Goal: Task Accomplishment & Management: Use online tool/utility

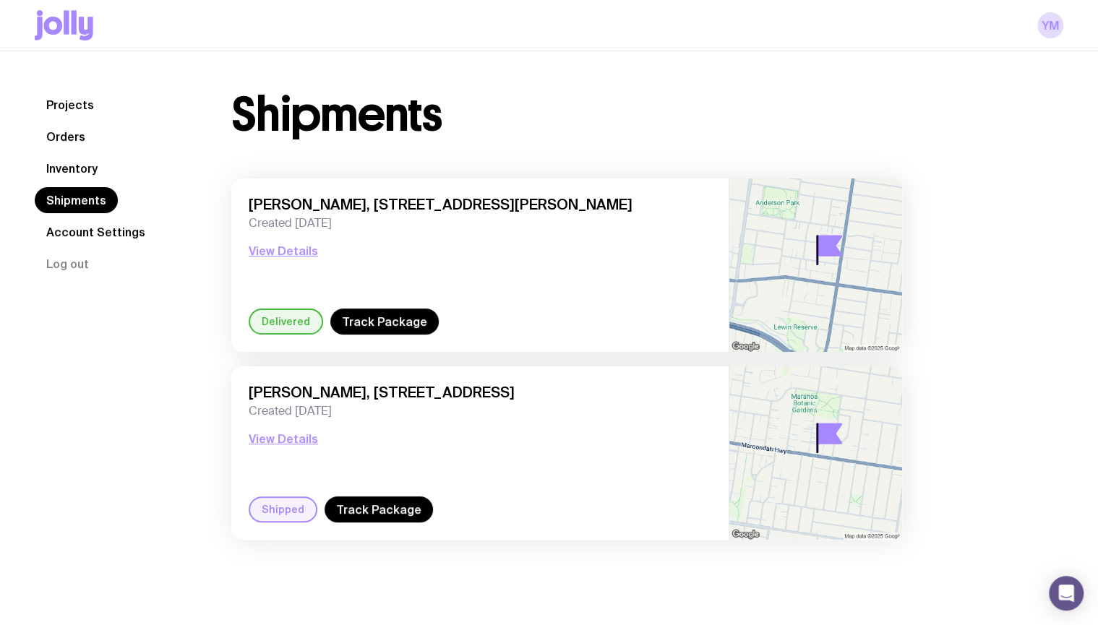
click at [84, 129] on link "Orders" at bounding box center [66, 137] width 62 height 26
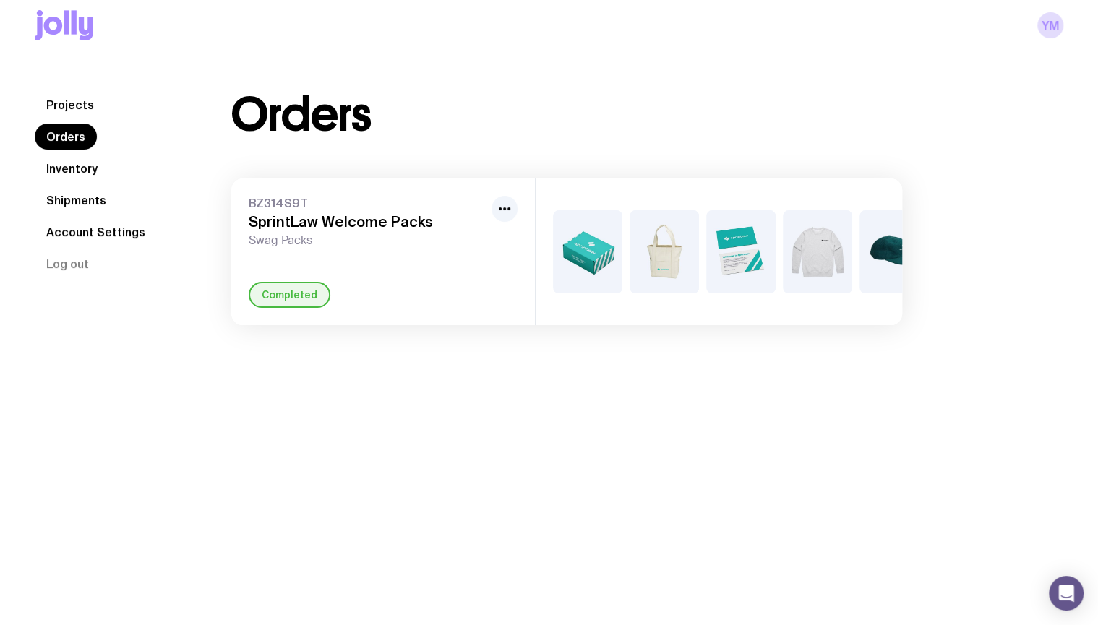
click at [76, 99] on link "Projects" at bounding box center [70, 105] width 71 height 26
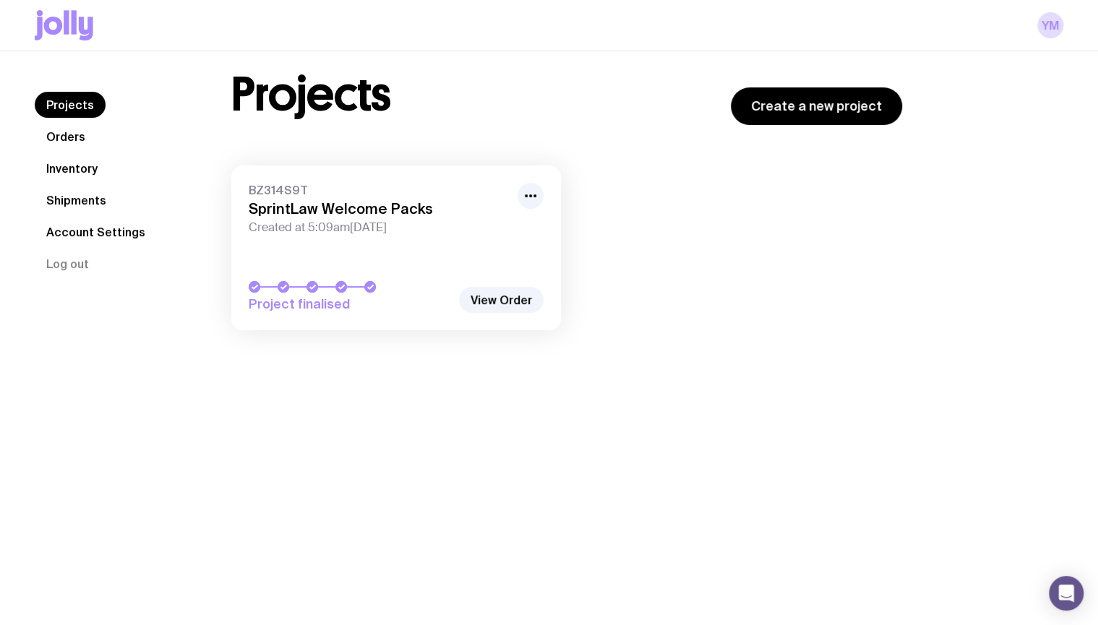
scroll to position [51, 0]
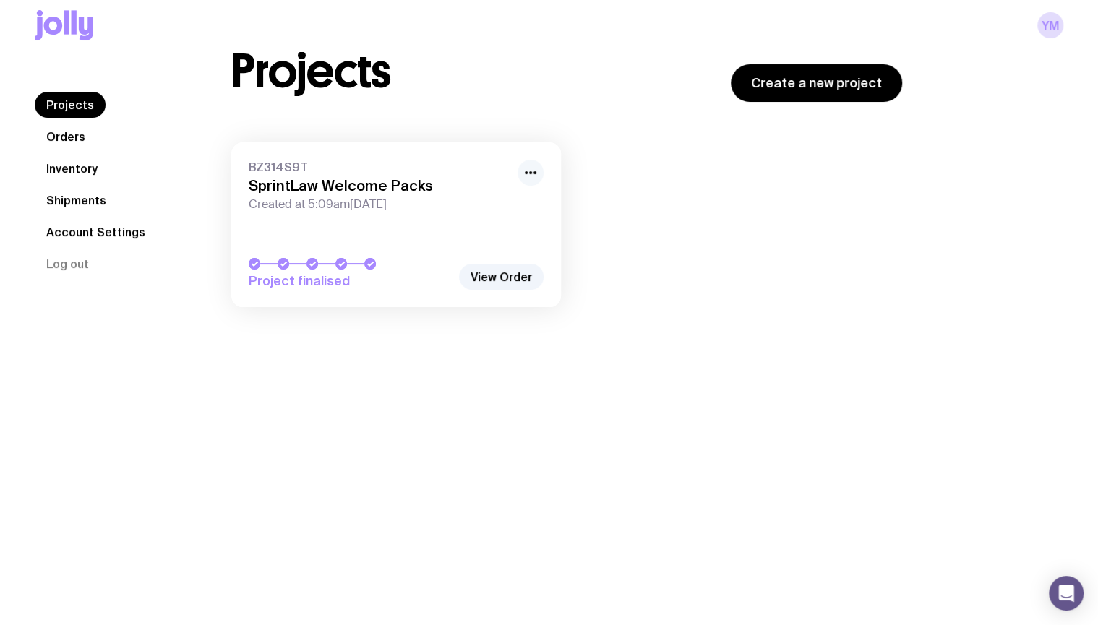
click at [542, 168] on button "button" at bounding box center [530, 173] width 26 height 26
click at [533, 172] on icon "button" at bounding box center [530, 172] width 17 height 17
click at [353, 183] on h3 "SprintLaw Welcome Packs" at bounding box center [379, 185] width 260 height 17
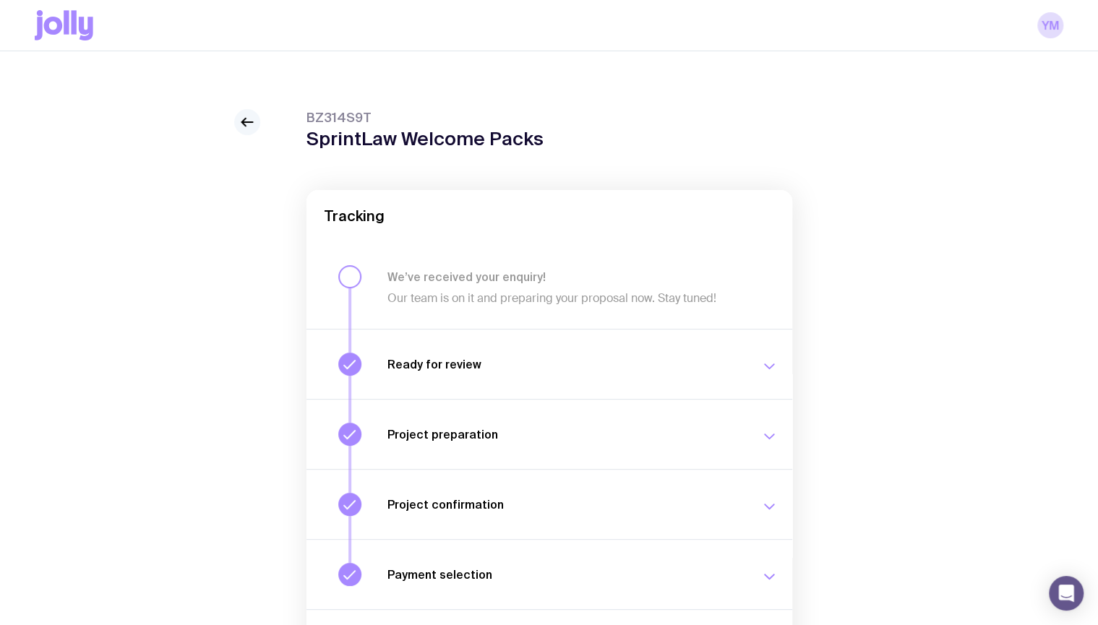
click at [253, 121] on icon at bounding box center [246, 121] width 17 height 17
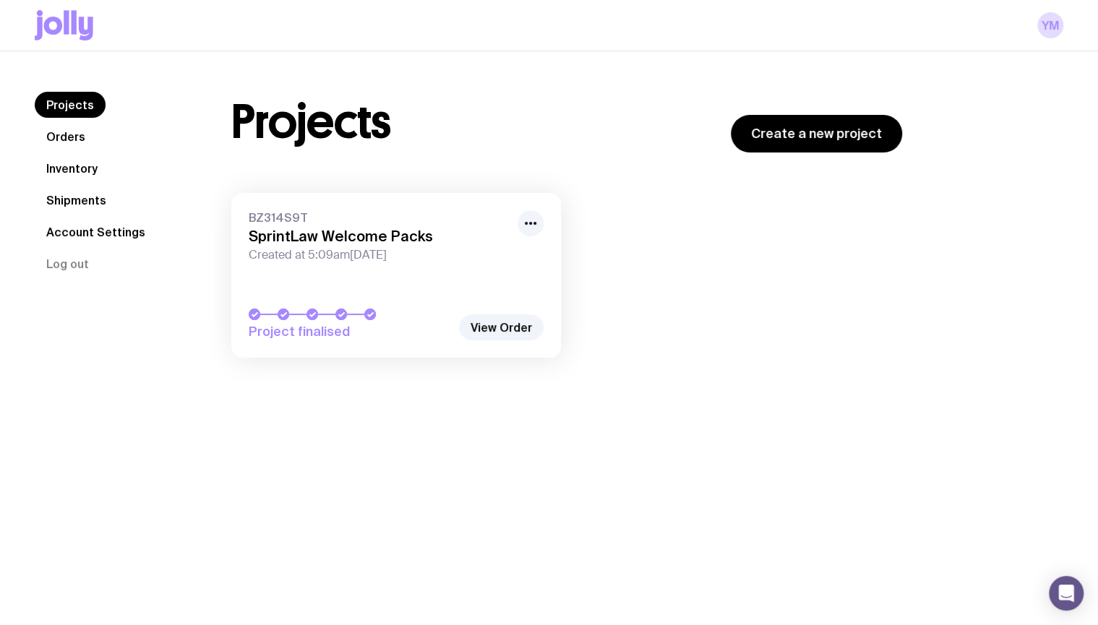
click at [112, 209] on nav "Projects Orders Inventory Shipments Account Settings Log out" at bounding box center [116, 184] width 162 height 185
click at [94, 204] on link "Shipments" at bounding box center [76, 200] width 83 height 26
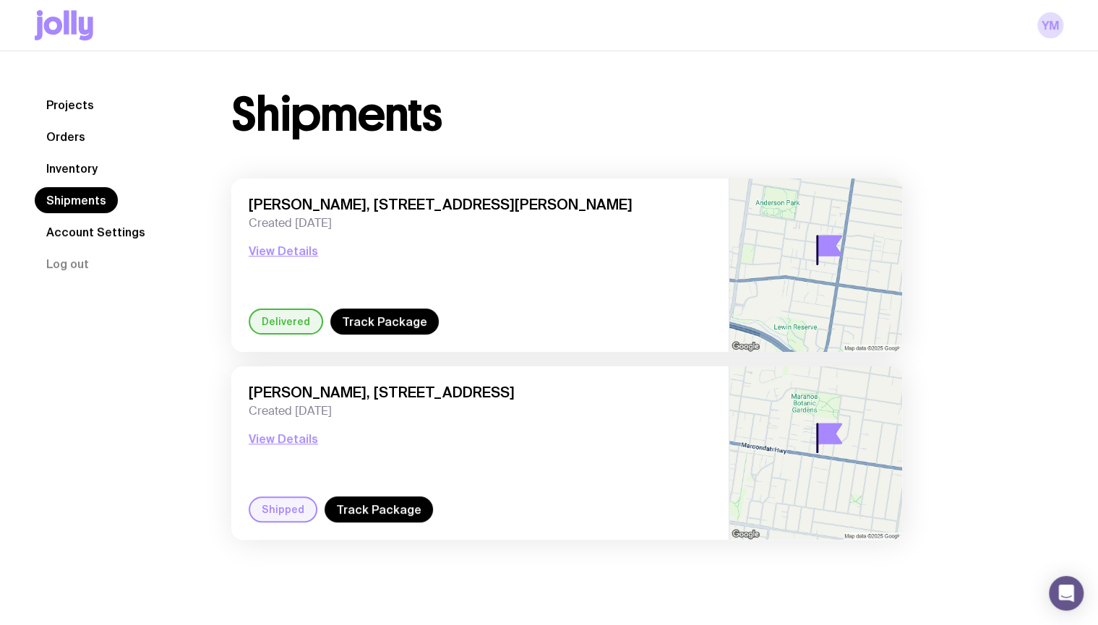
click at [73, 161] on link "Inventory" at bounding box center [72, 168] width 74 height 26
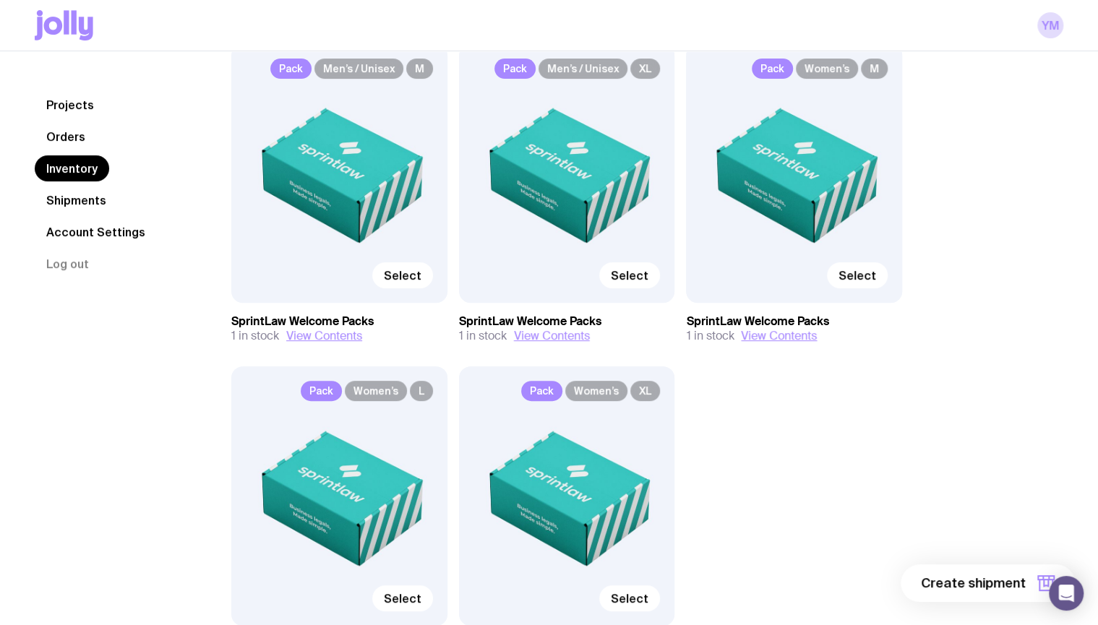
scroll to position [217, 0]
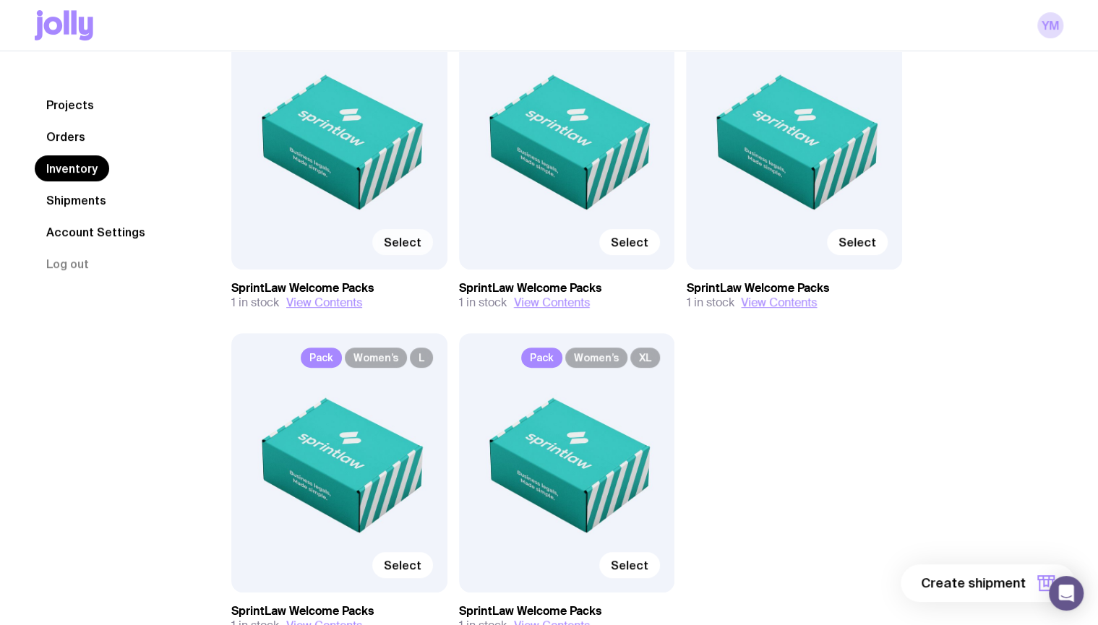
click at [400, 238] on span "Select" at bounding box center [403, 242] width 38 height 14
click at [0, 0] on input "Select" at bounding box center [0, 0] width 0 height 0
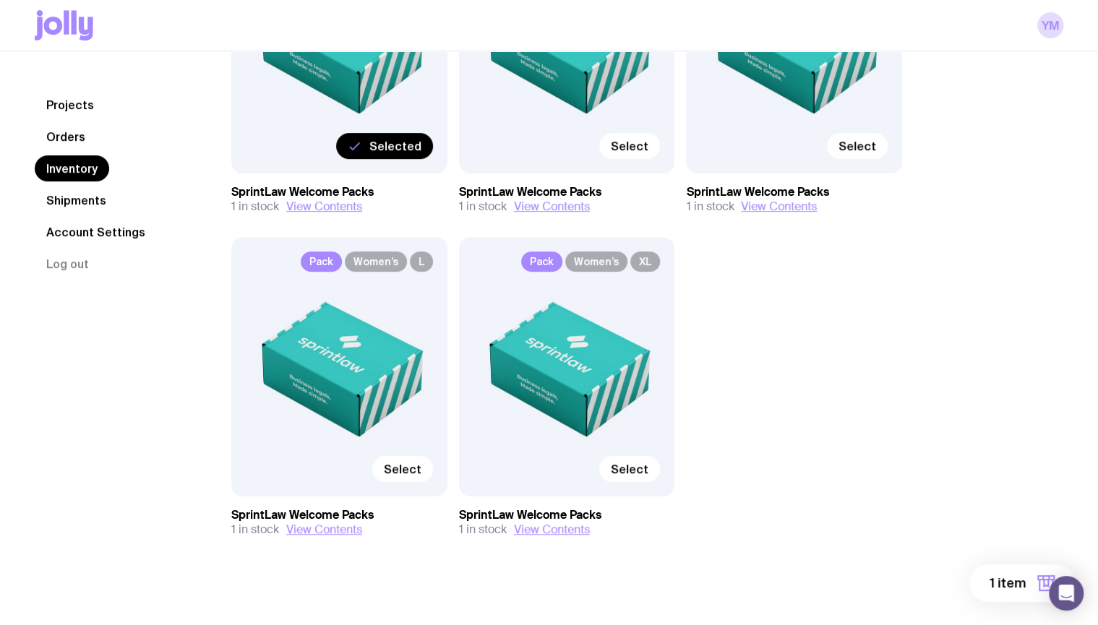
scroll to position [322, 0]
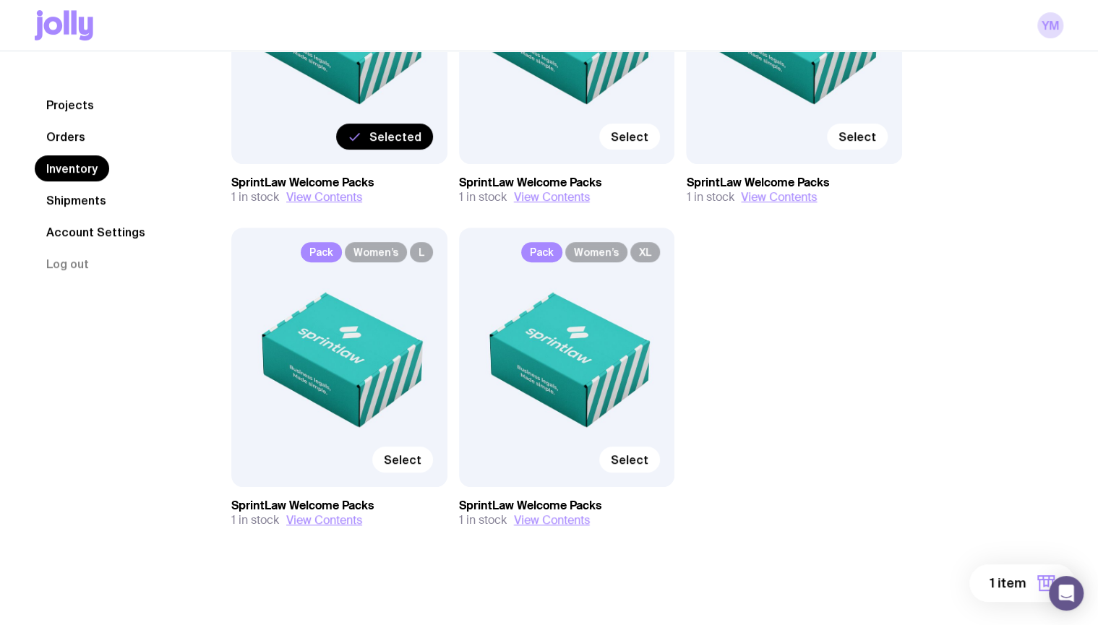
click at [1016, 579] on span "1 item" at bounding box center [1007, 582] width 36 height 17
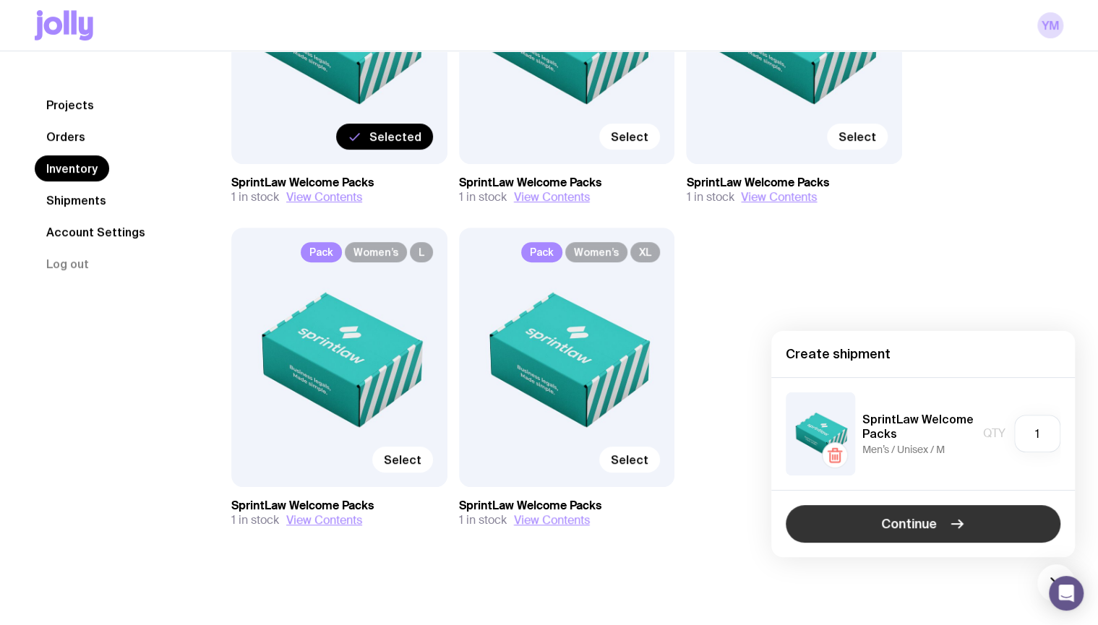
click at [986, 522] on button "Continue" at bounding box center [922, 524] width 275 height 38
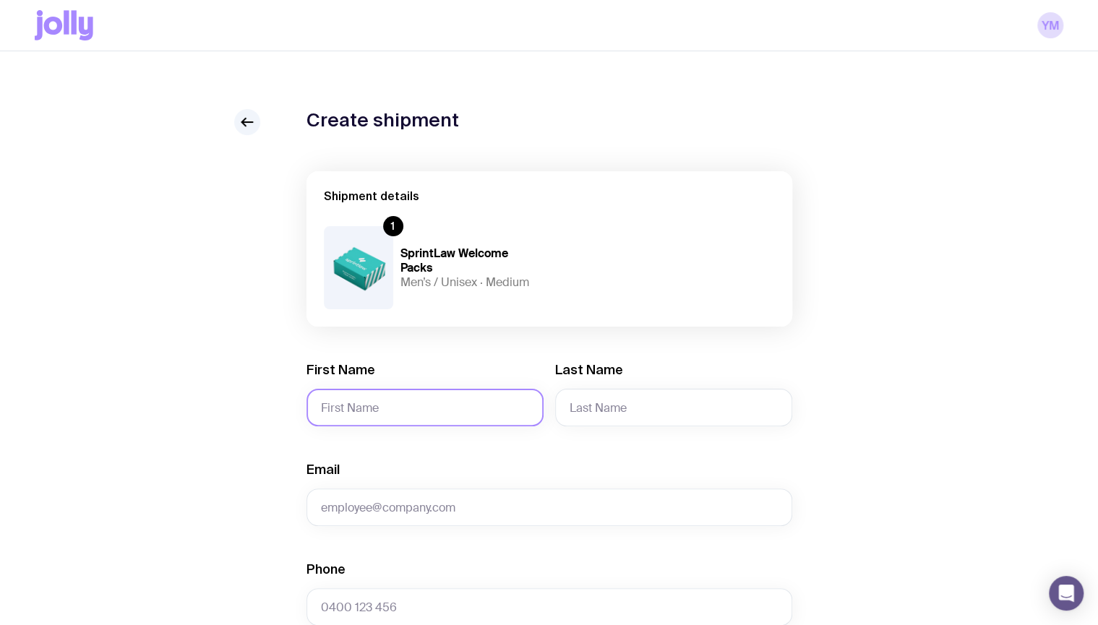
click at [413, 400] on input "First Name" at bounding box center [424, 408] width 237 height 38
type input "[PERSON_NAME]"
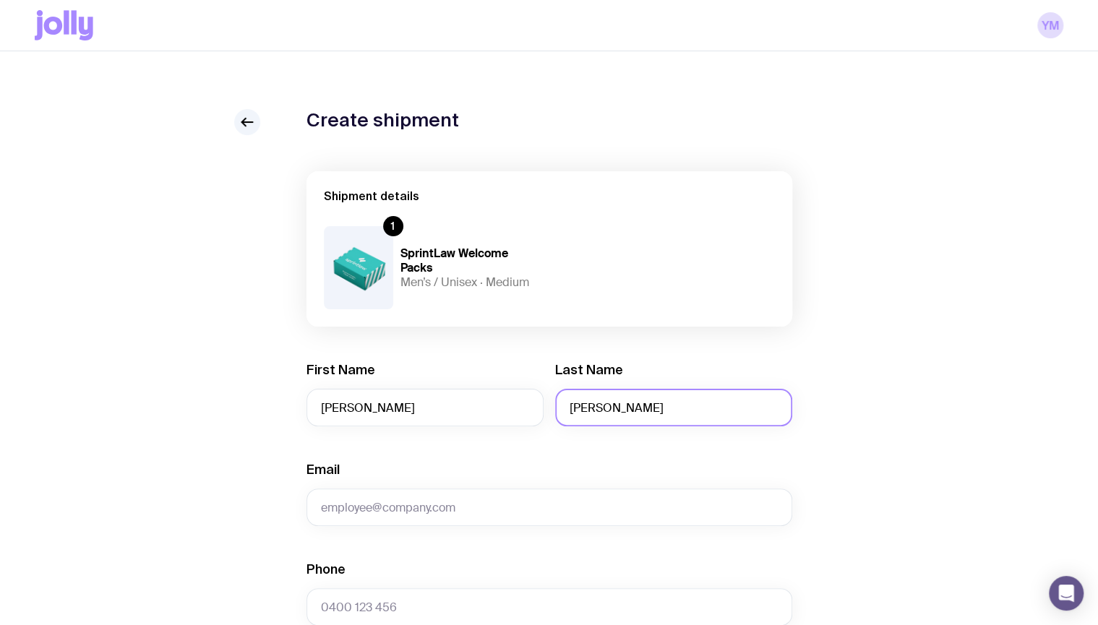
type input "[PERSON_NAME]"
click at [379, 469] on div "Email" at bounding box center [549, 493] width 486 height 65
click at [371, 494] on input "Email" at bounding box center [549, 507] width 486 height 38
paste input "[PERSON_NAME][EMAIL_ADDRESS][PERSON_NAME][PERSON_NAME][DOMAIN_NAME]"
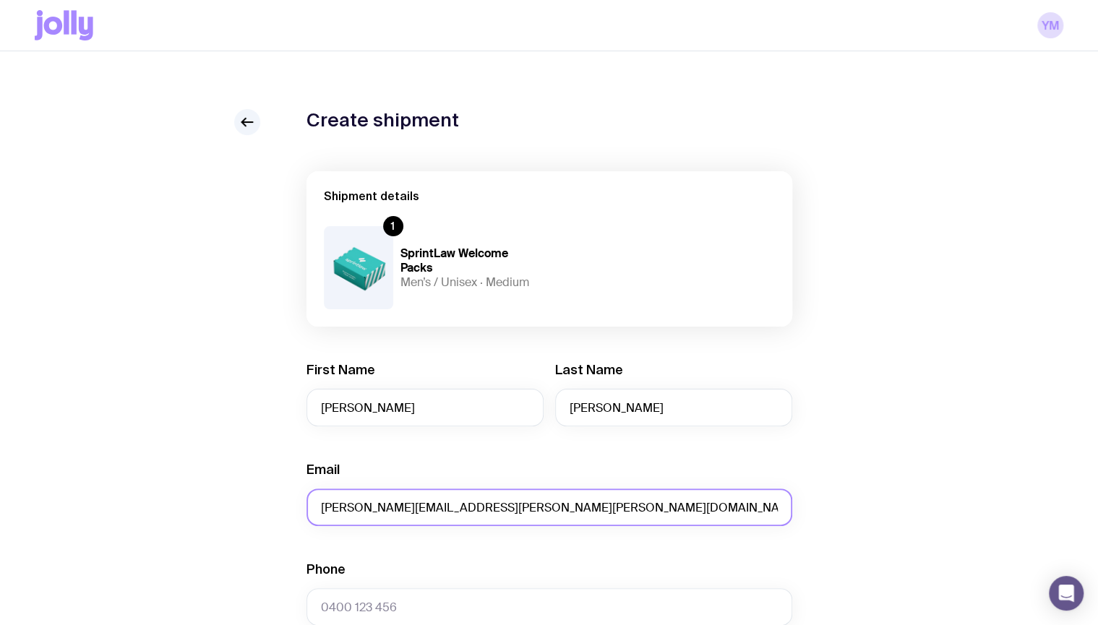
type input "[PERSON_NAME][EMAIL_ADDRESS][PERSON_NAME][PERSON_NAME][DOMAIN_NAME]"
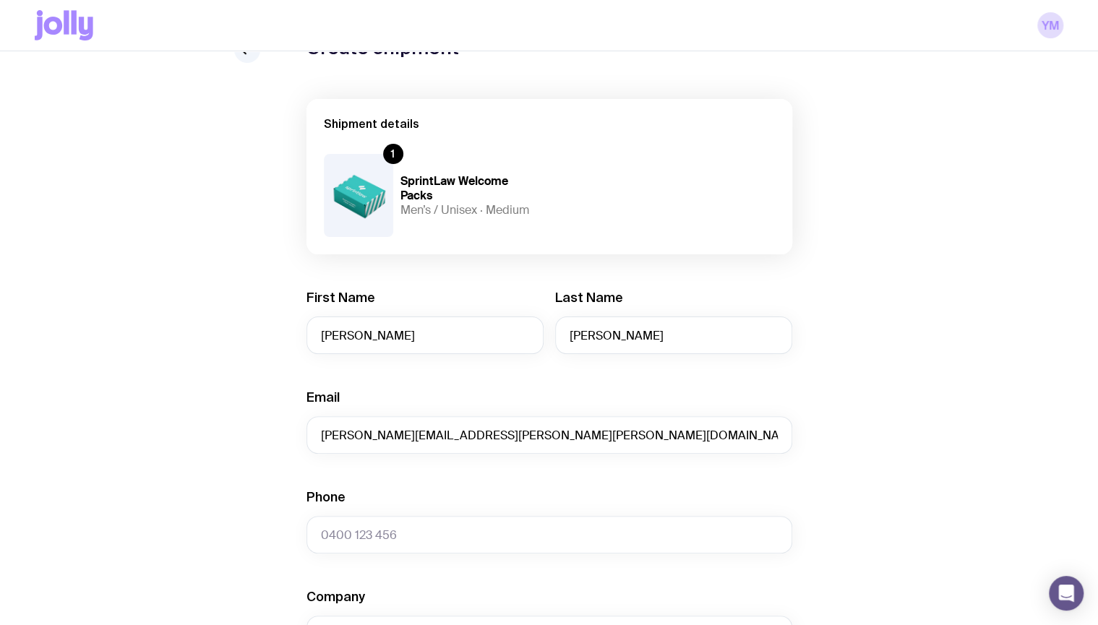
scroll to position [289, 0]
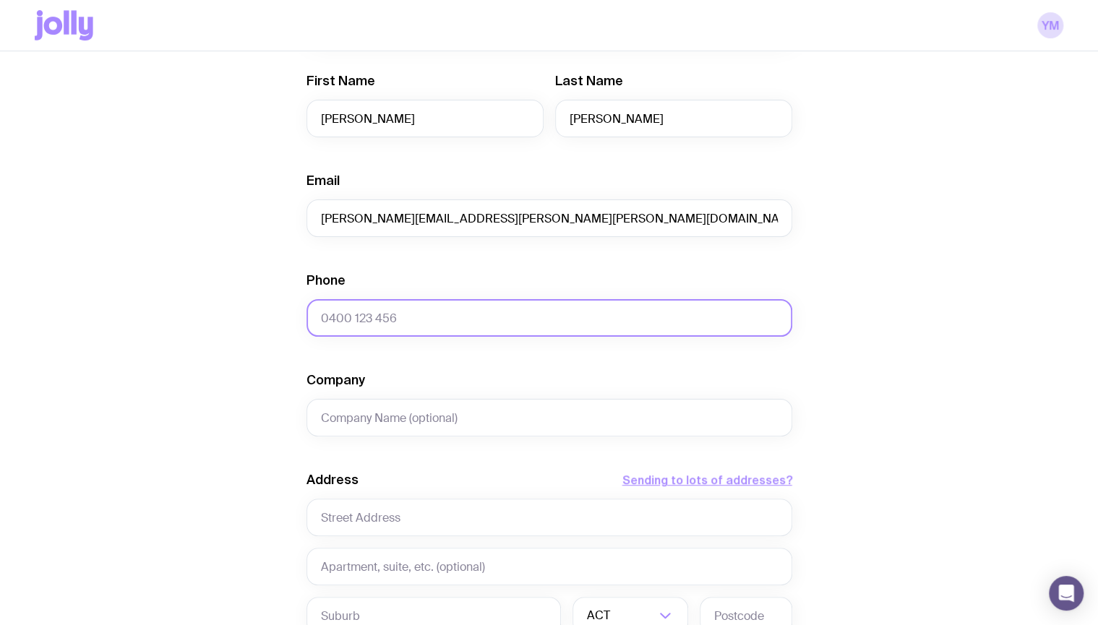
click at [350, 322] on input "Phone" at bounding box center [549, 318] width 486 height 38
paste input "07378476217"
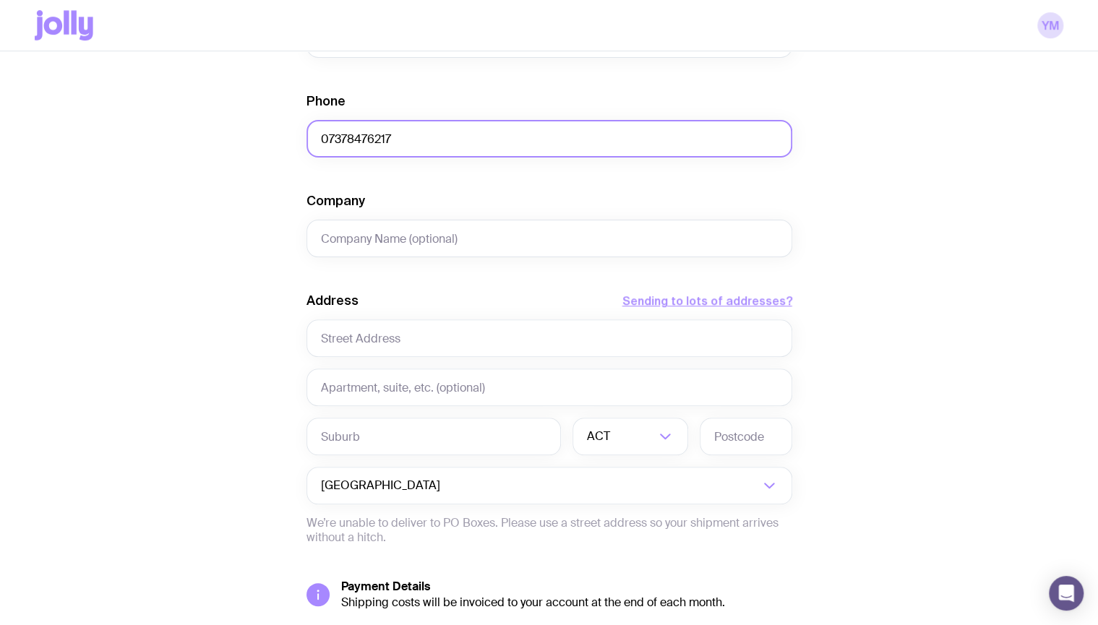
scroll to position [506, 0]
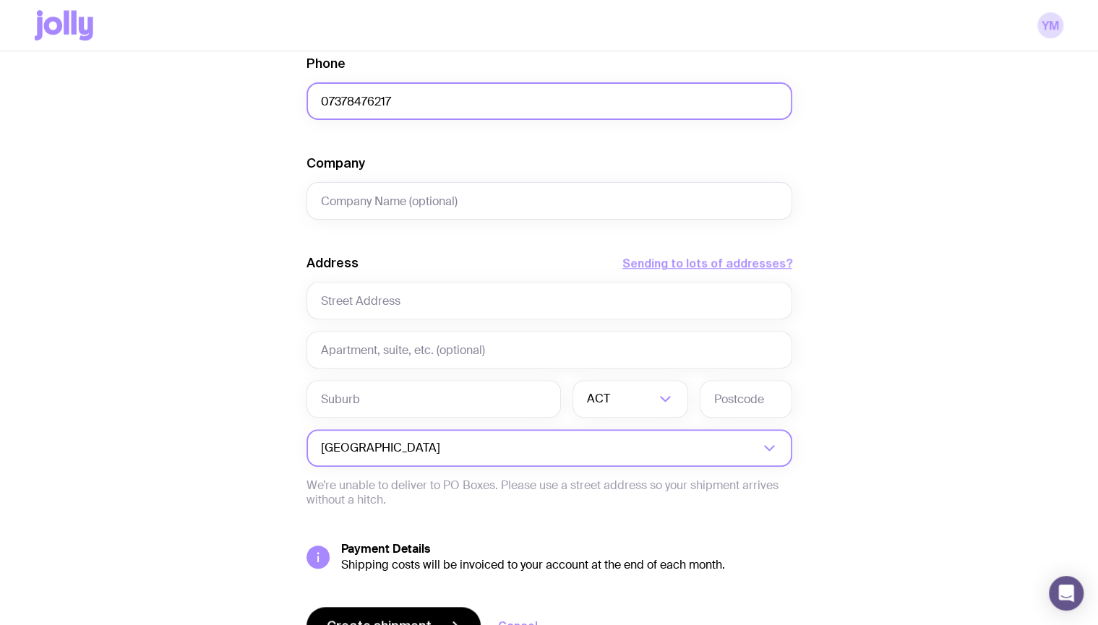
type input "07378476217"
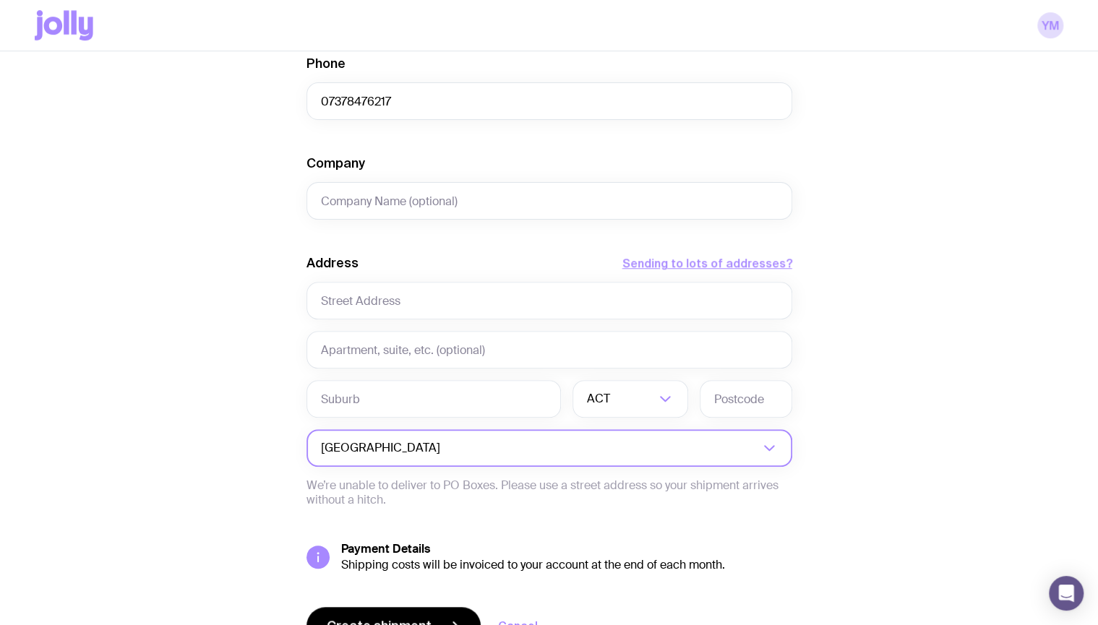
click at [445, 447] on input "Search for option" at bounding box center [601, 448] width 316 height 38
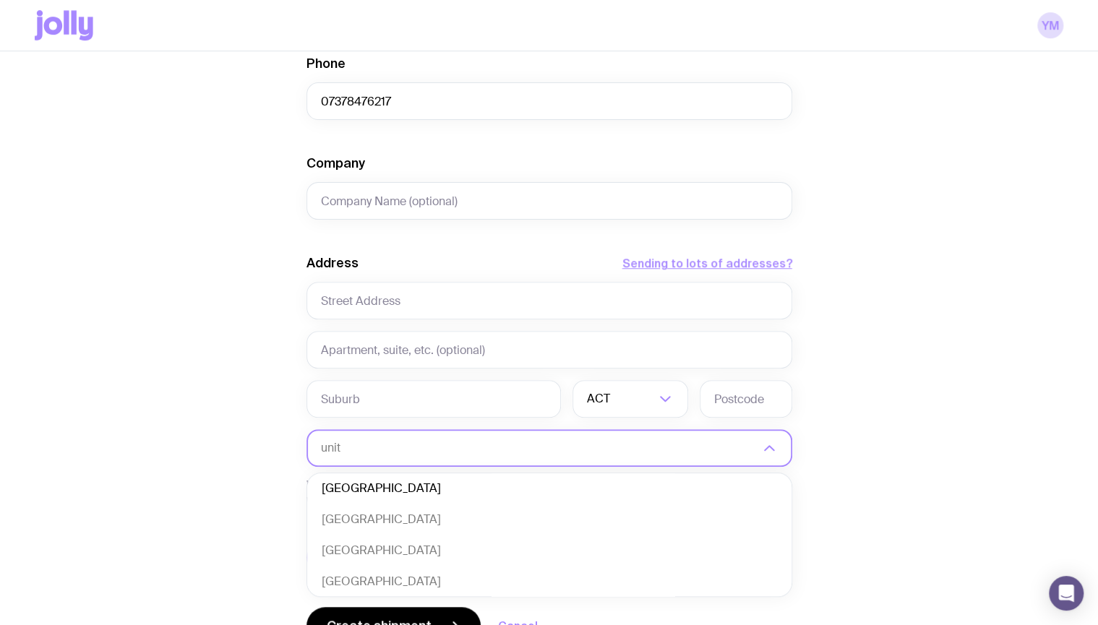
scroll to position [0, 0]
click at [435, 518] on li "[GEOGRAPHIC_DATA]" at bounding box center [549, 523] width 484 height 31
type input "united"
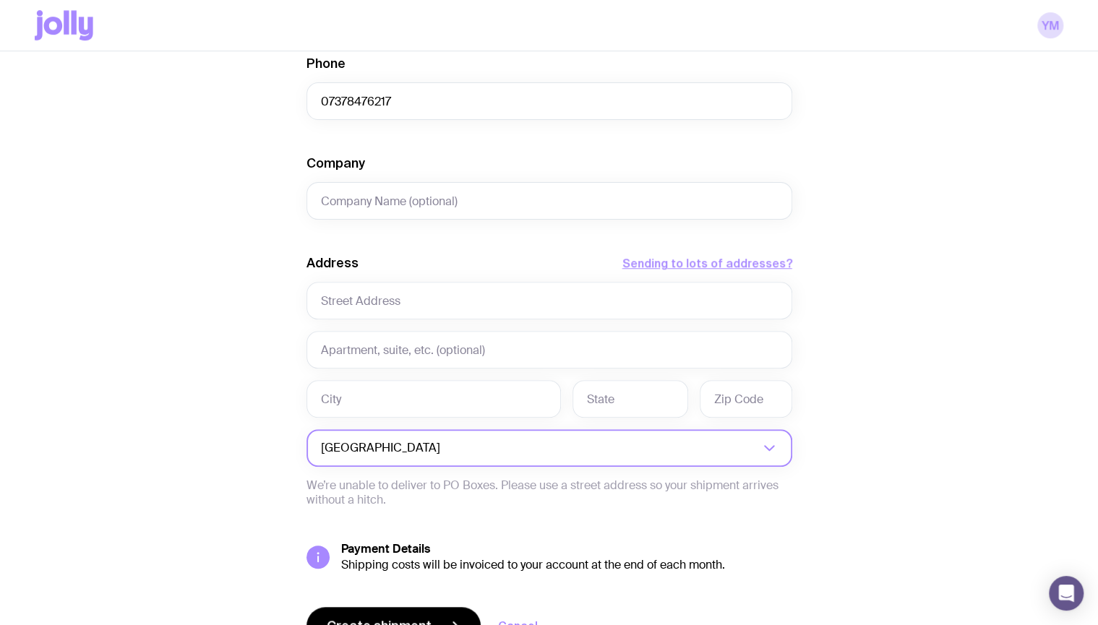
click at [253, 323] on div "Create shipment Shipment details 1 SprintLaw Welcome Packs Men’s / Unisex · Med…" at bounding box center [549, 152] width 1028 height 1099
click at [383, 300] on input "text" at bounding box center [549, 301] width 486 height 38
paste input "[STREET_ADDRESS][US_STATE]"
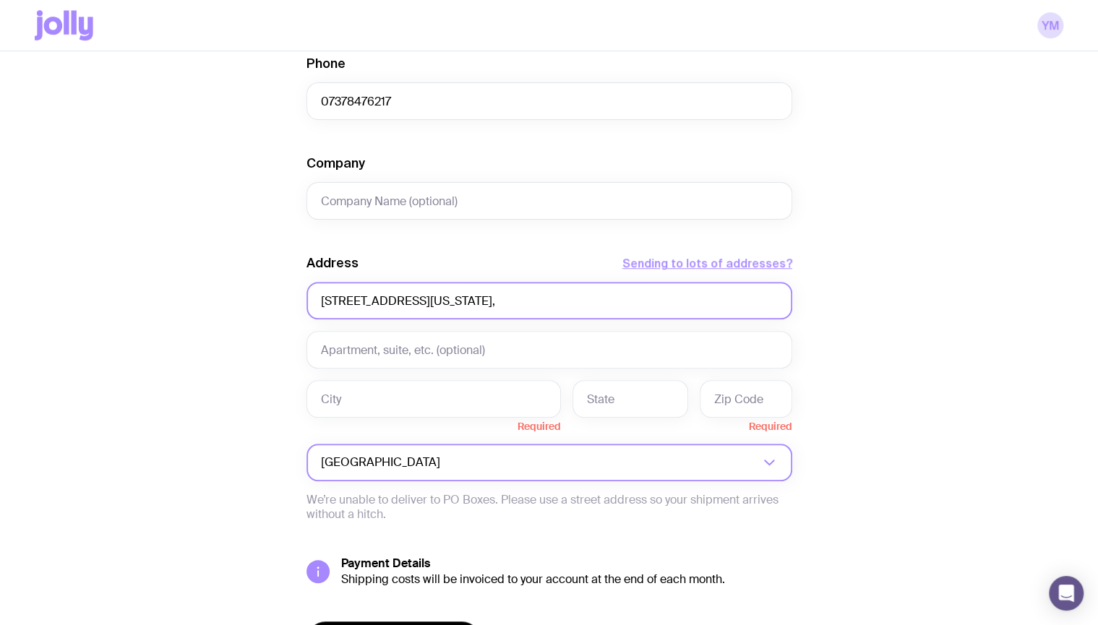
paste input "Station Parade"
type input "[STREET_ADDRESS][US_STATE]"
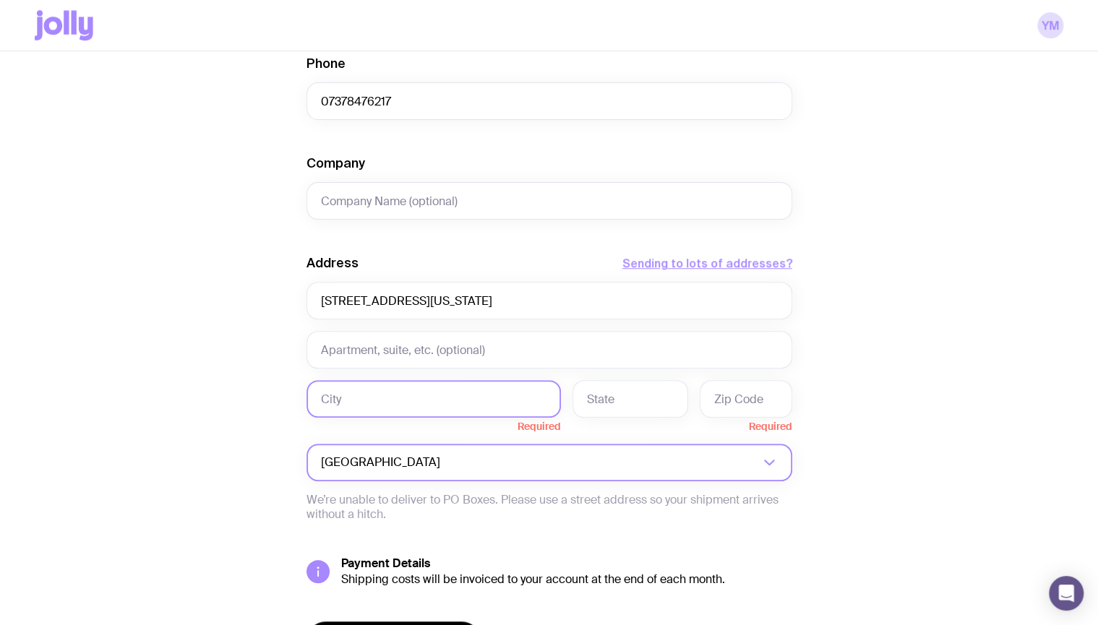
click at [457, 405] on input "text" at bounding box center [433, 399] width 254 height 38
paste input "[US_STATE] Water, [GEOGRAPHIC_DATA]"
type input "[US_STATE] Water, [GEOGRAPHIC_DATA]"
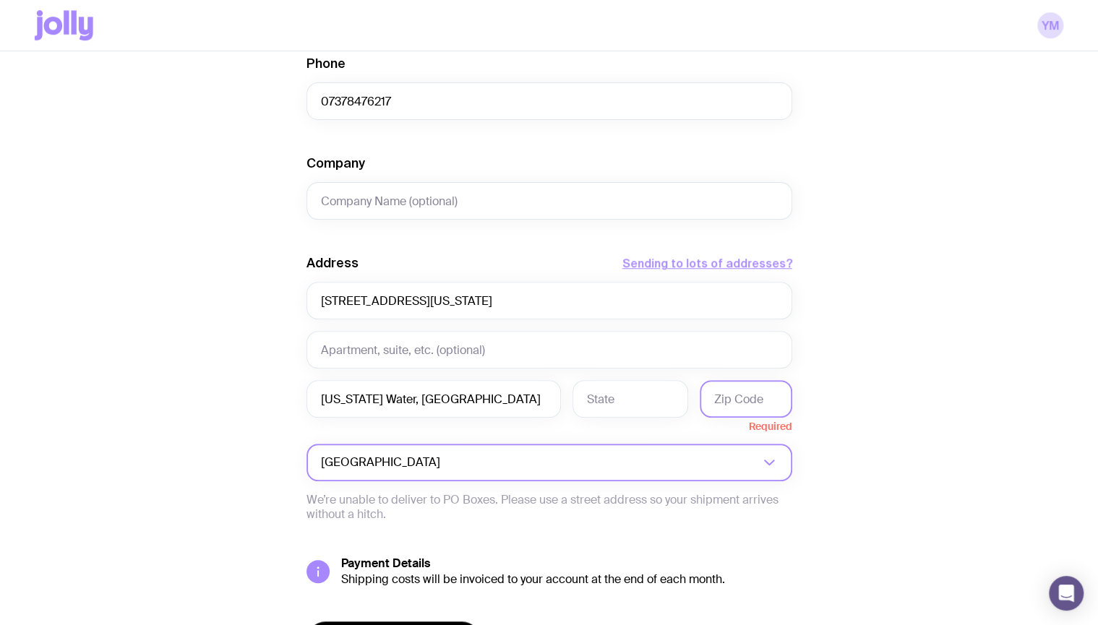
click at [759, 379] on div "Address Sending to lots of addresses? [STREET_ADDRESS][US_STATE][US_STATE] Load…" at bounding box center [549, 387] width 486 height 267
click at [756, 394] on input "text" at bounding box center [745, 399] width 92 height 38
paste input "GU25 4AF"
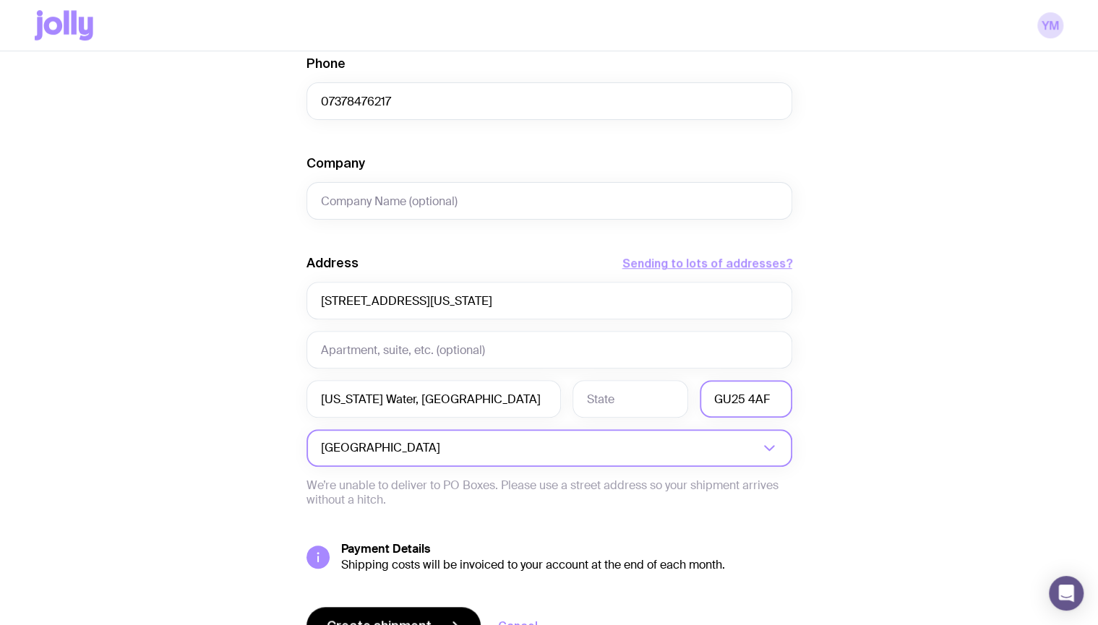
type input "GU25 4AF"
click at [853, 371] on div "Create shipment Shipment details 1 SprintLaw Welcome Packs Men’s / Unisex · Med…" at bounding box center [549, 152] width 1028 height 1099
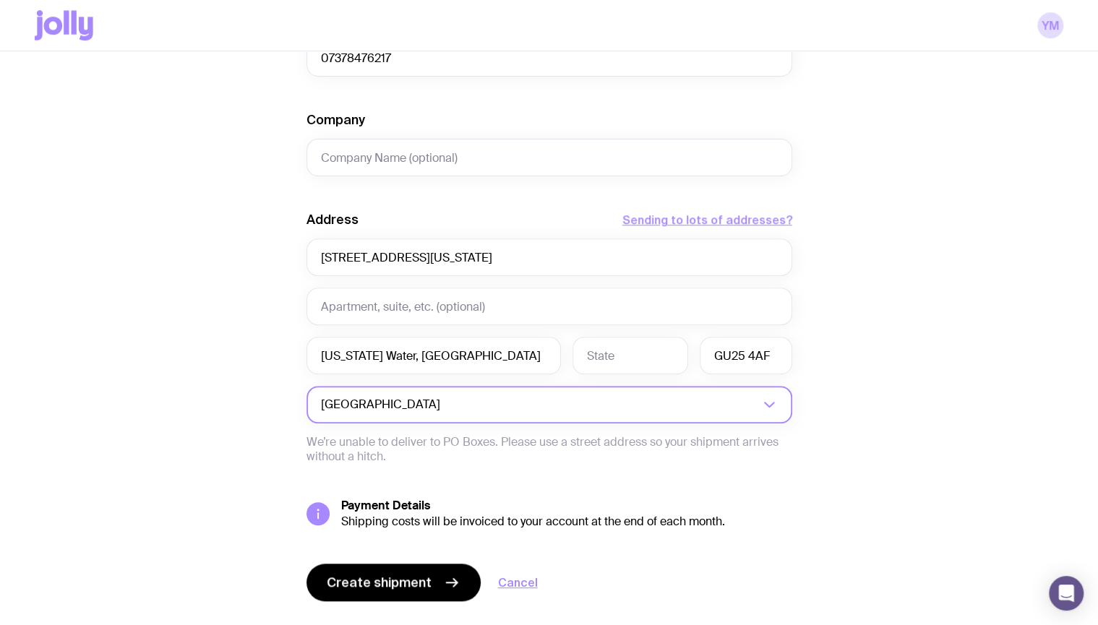
scroll to position [582, 0]
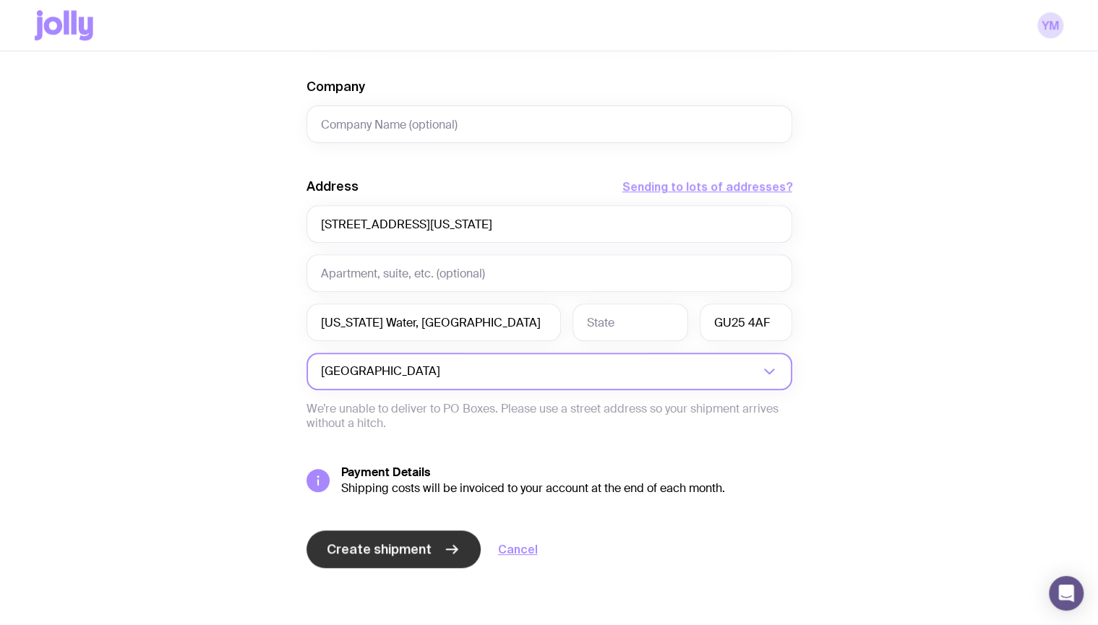
click at [397, 549] on span "Create shipment" at bounding box center [379, 548] width 105 height 17
click at [613, 327] on input "text" at bounding box center [630, 322] width 116 height 38
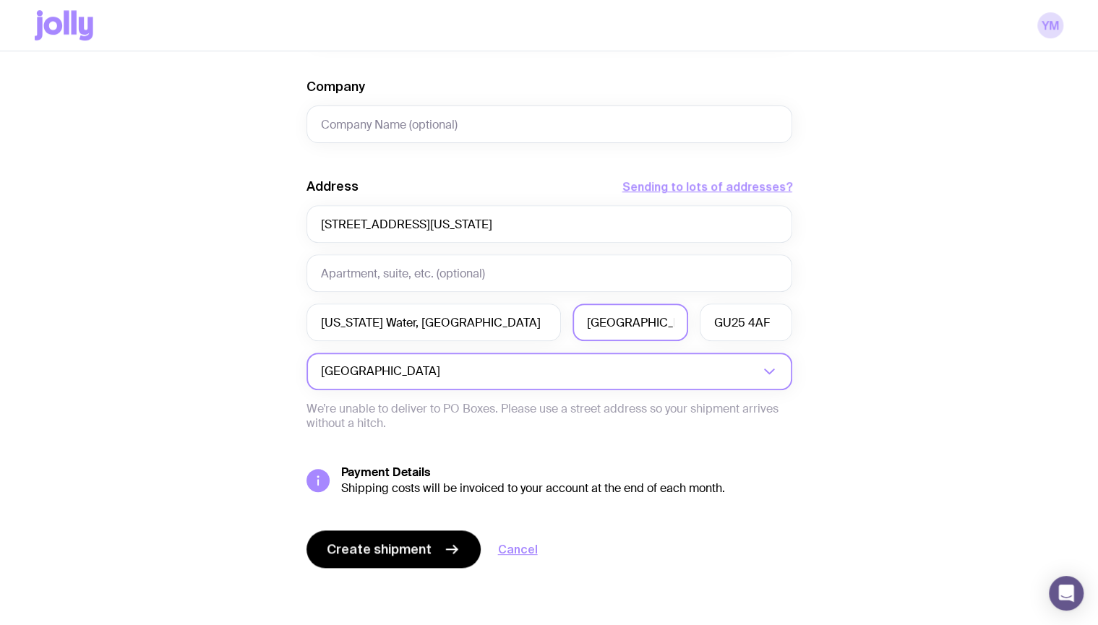
type input "[GEOGRAPHIC_DATA]"
click at [967, 361] on div "Create shipment Shipment details 1 SprintLaw Welcome Packs Men’s / Unisex · Med…" at bounding box center [549, 76] width 1028 height 1099
click at [372, 551] on span "Create shipment" at bounding box center [379, 548] width 105 height 17
